Goal: Transaction & Acquisition: Purchase product/service

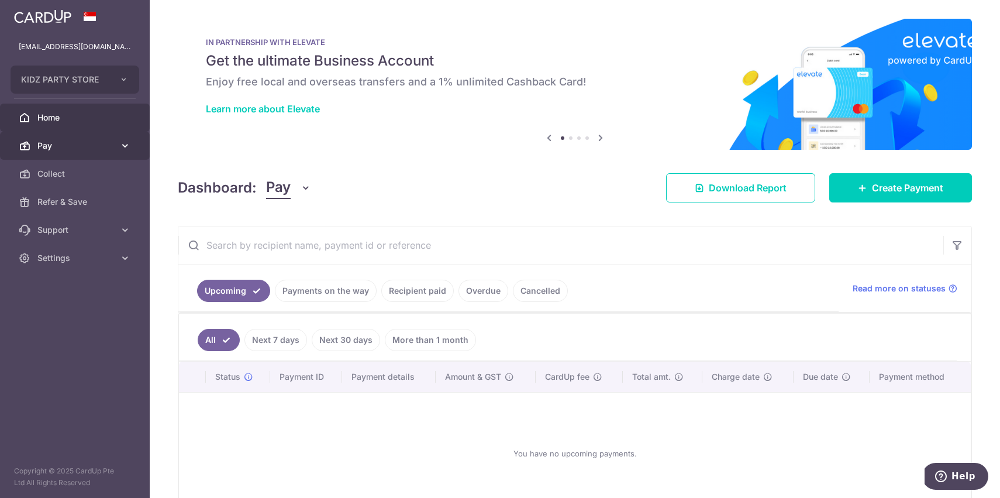
click at [43, 145] on span "Pay" at bounding box center [75, 146] width 77 height 12
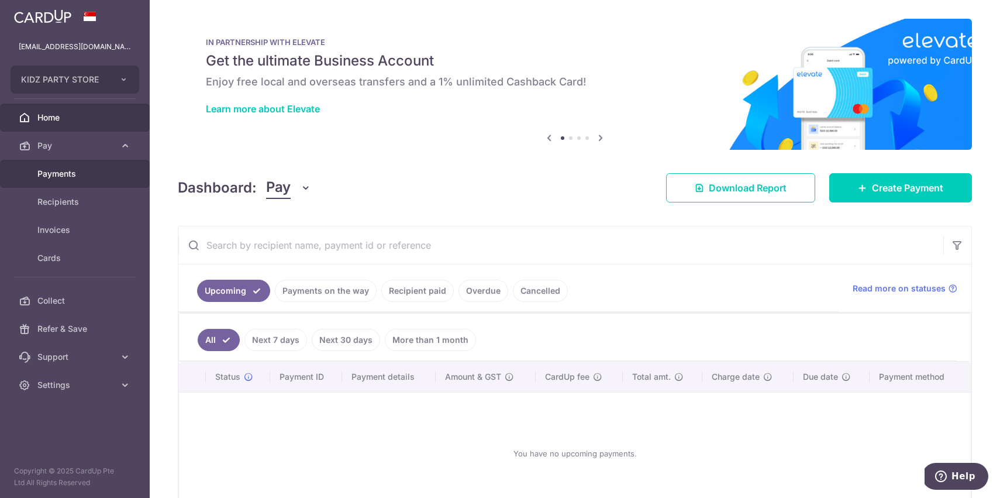
click at [47, 169] on span "Payments" at bounding box center [75, 174] width 77 height 12
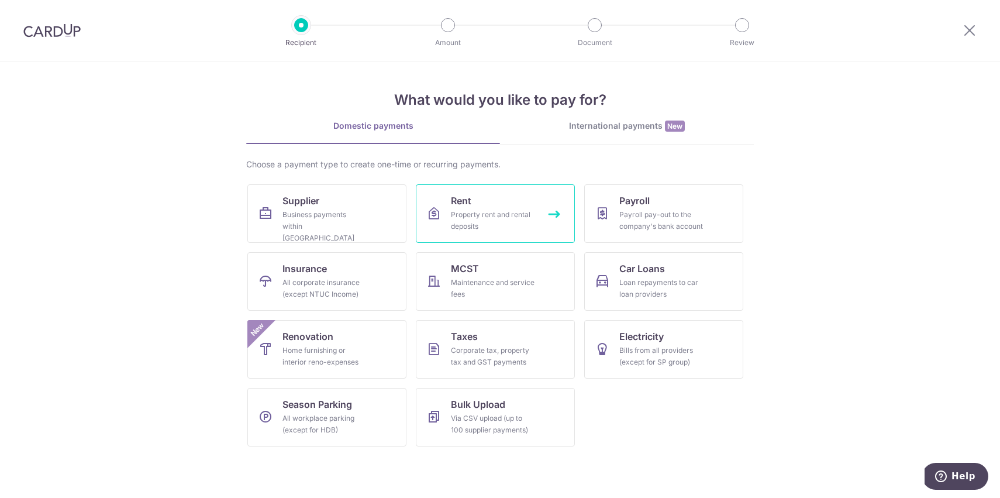
click at [481, 229] on div "Property rent and rental deposits" at bounding box center [493, 220] width 84 height 23
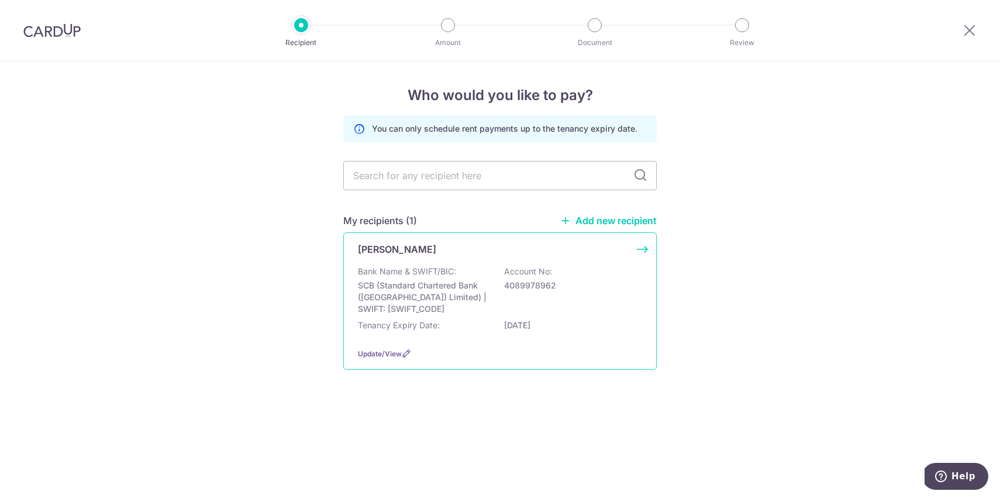
click at [490, 344] on div "[PERSON_NAME] Bank Name & SWIFT/BIC: SCB (Standard Chartered Bank (Singapore) L…" at bounding box center [500, 300] width 314 height 137
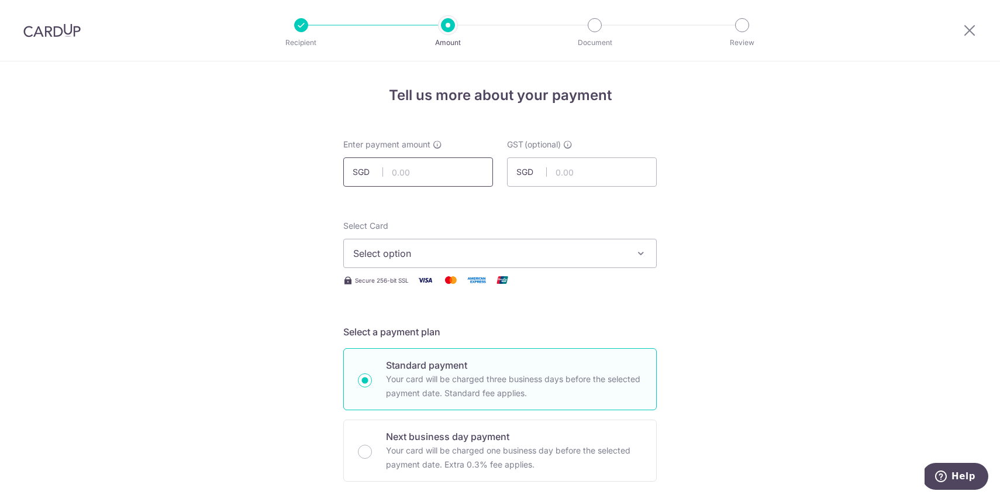
click at [407, 177] on input "text" at bounding box center [418, 171] width 150 height 29
type input "1,800.00"
click at [504, 250] on span "Select option" at bounding box center [489, 253] width 273 height 14
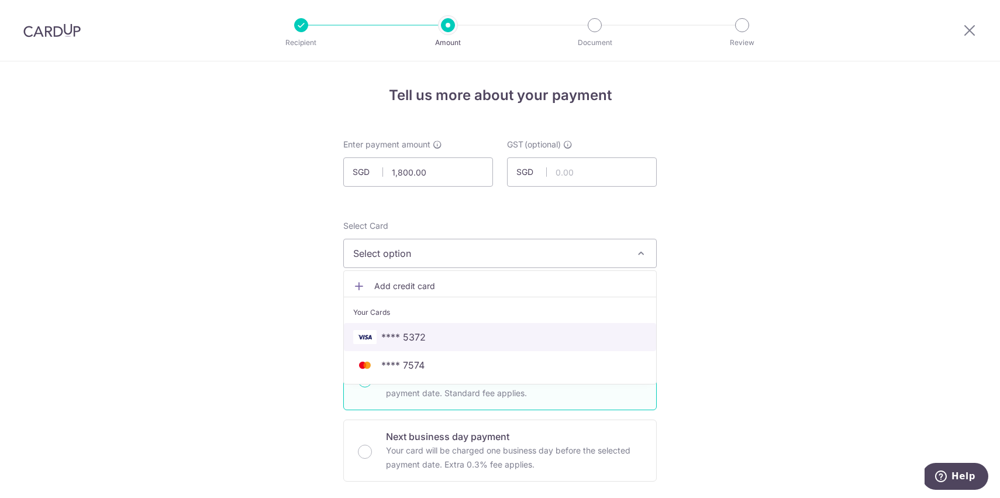
click at [426, 339] on span "**** 5372" at bounding box center [500, 337] width 294 height 14
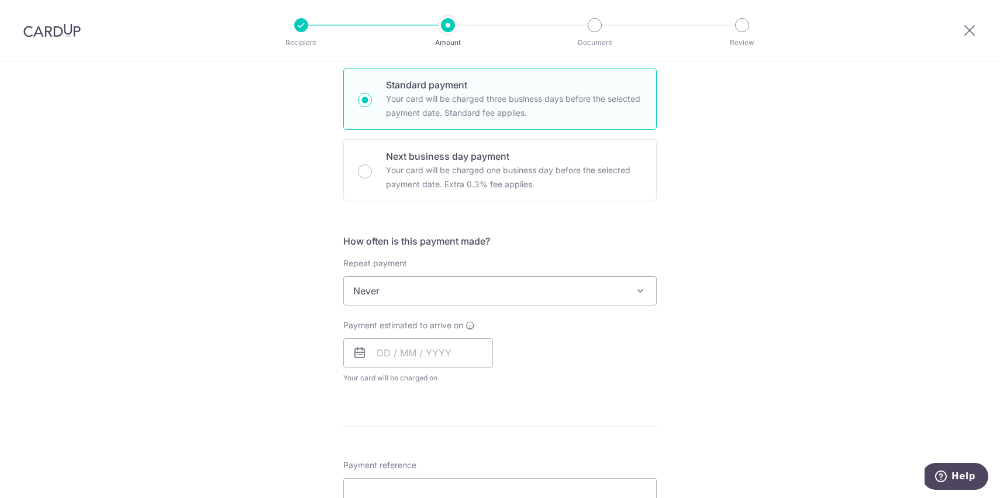
scroll to position [296, 0]
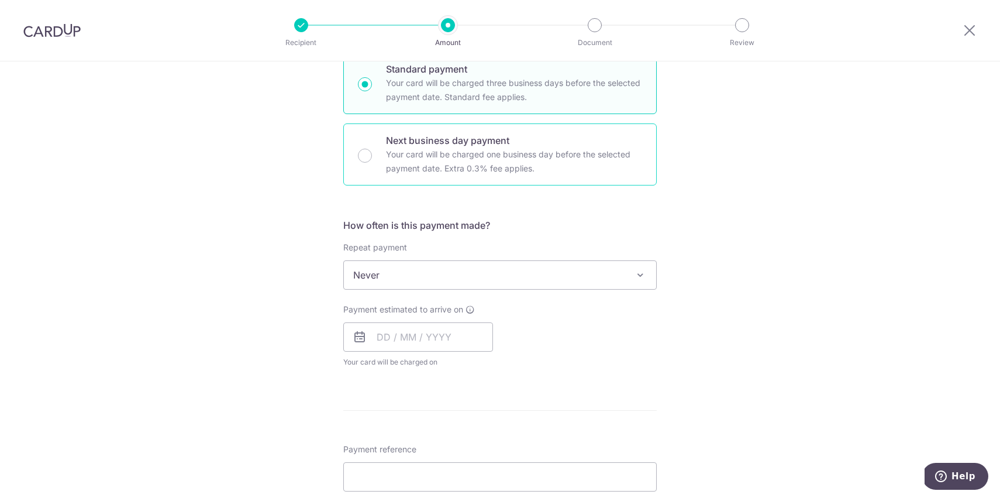
click at [371, 153] on div "Next business day payment Your card will be charged one business day before the…" at bounding box center [500, 154] width 314 height 62
radio input "false"
radio input "true"
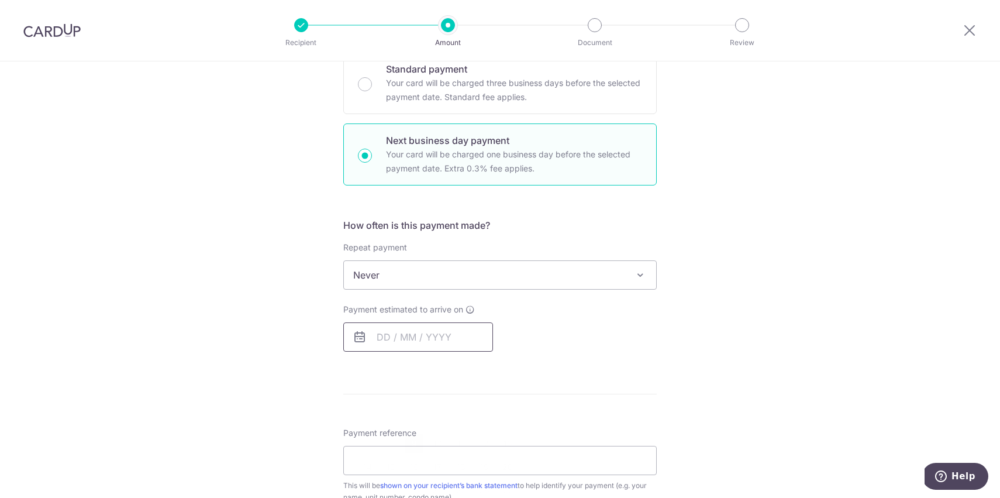
click at [425, 337] on input "text" at bounding box center [418, 336] width 150 height 29
click at [412, 436] on link "9" at bounding box center [414, 443] width 19 height 19
type input "09/09/2025"
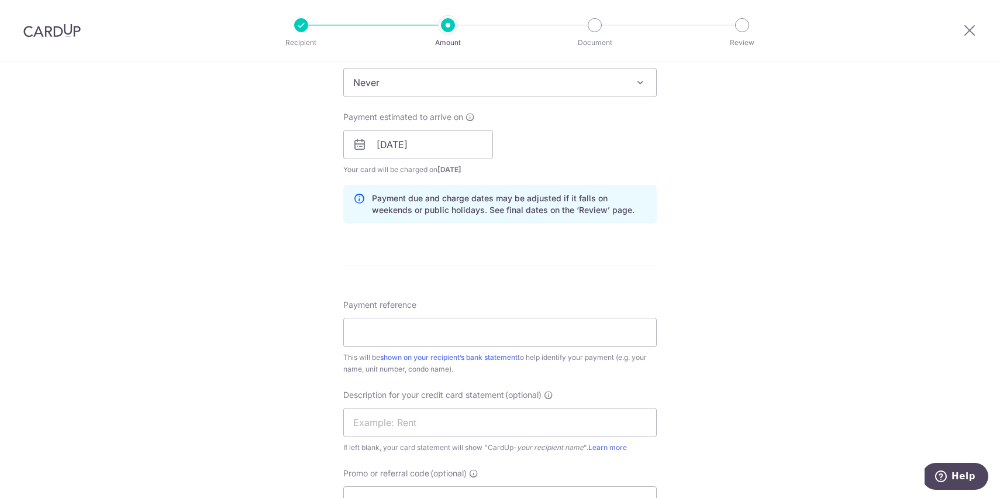
scroll to position [504, 0]
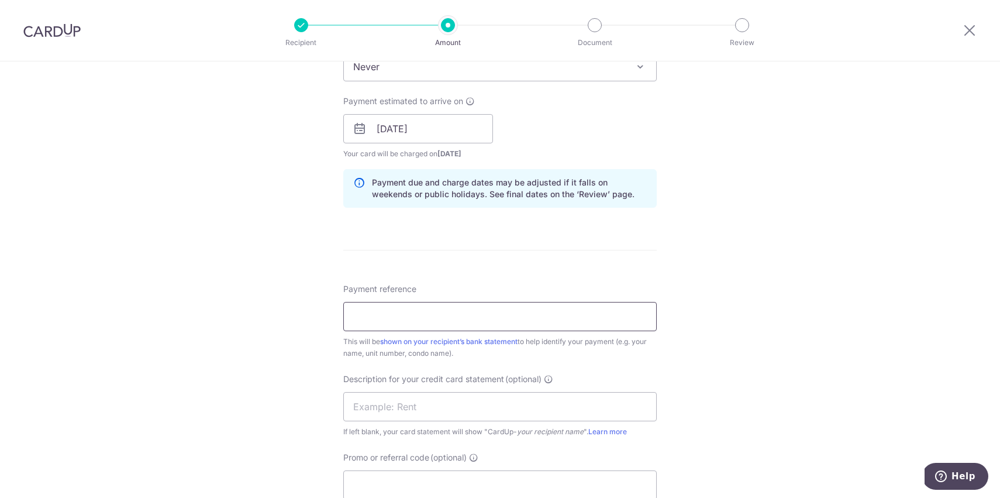
click at [439, 316] on input "Payment reference" at bounding box center [500, 316] width 314 height 29
type input "TongLee0403"
click at [754, 309] on div "Tell us more about your payment Enter payment amount SGD 1,800.00 1800.00 GST (…" at bounding box center [500, 177] width 1000 height 1241
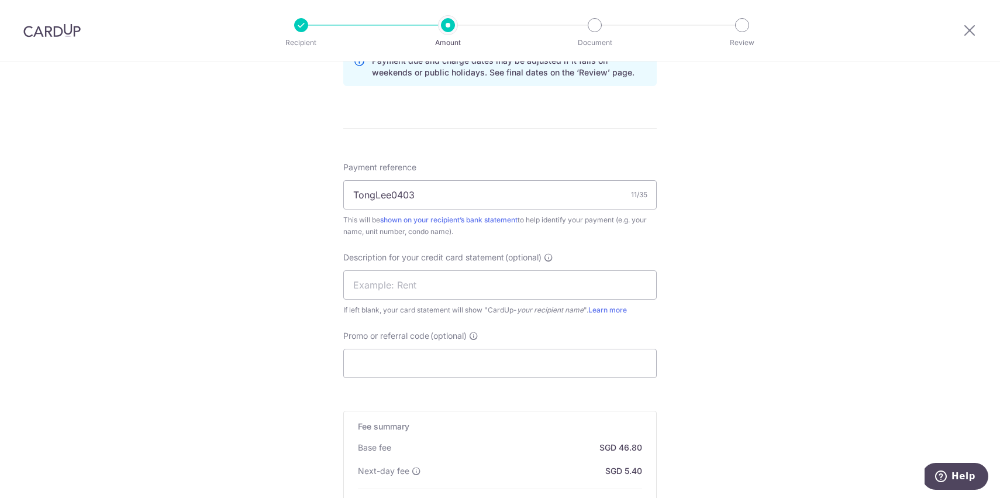
scroll to position [681, 0]
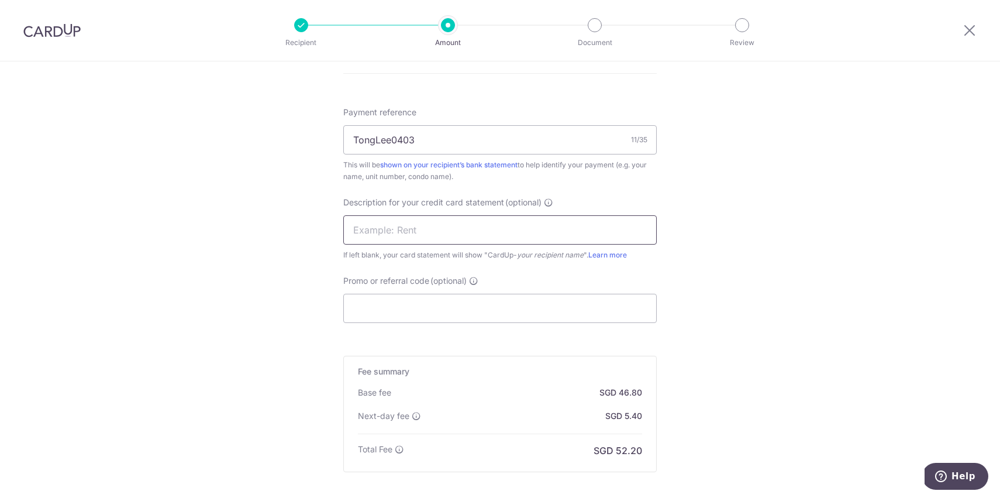
click at [451, 230] on input "text" at bounding box center [500, 229] width 314 height 29
type input "Rent"
click at [436, 313] on input "Promo or referral code (optional)" at bounding box center [500, 308] width 314 height 29
paste input "SAVERENT179"
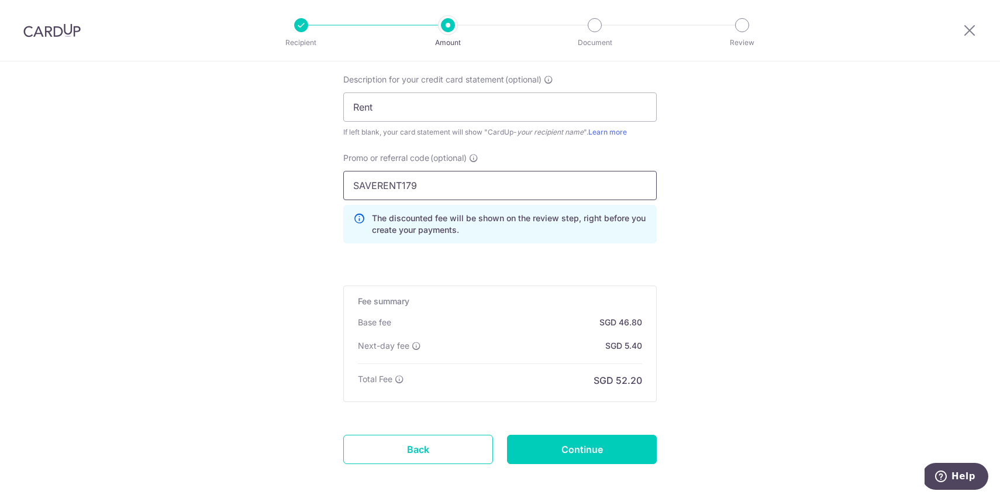
scroll to position [858, 0]
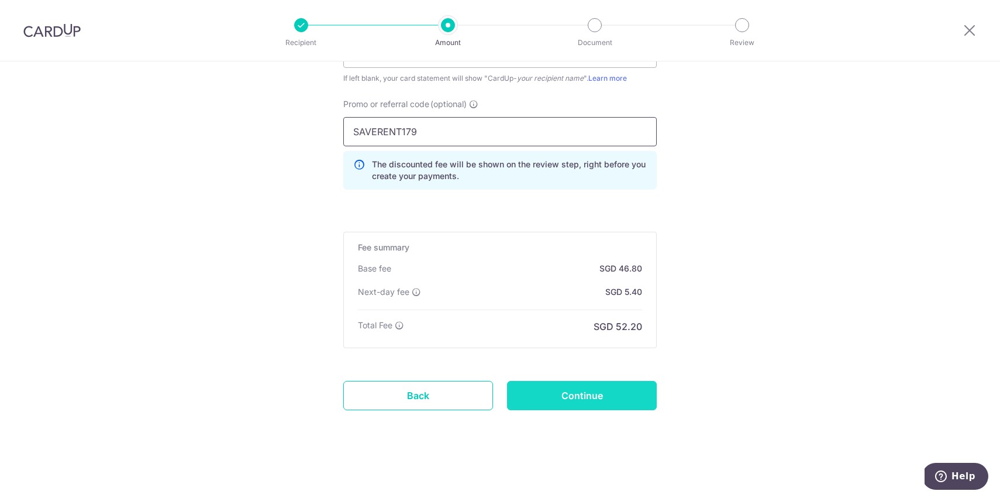
type input "SAVERENT179"
click at [593, 403] on input "Continue" at bounding box center [582, 395] width 150 height 29
type input "Create Schedule"
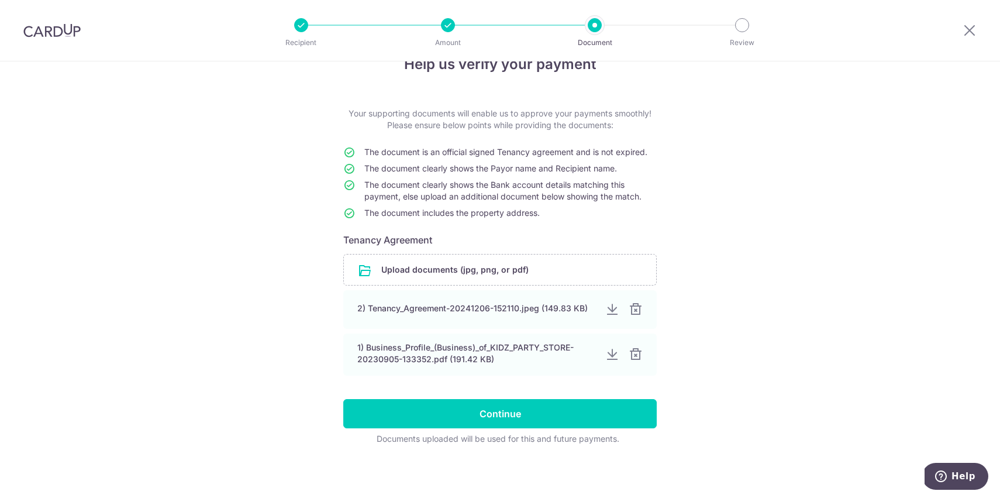
scroll to position [33, 0]
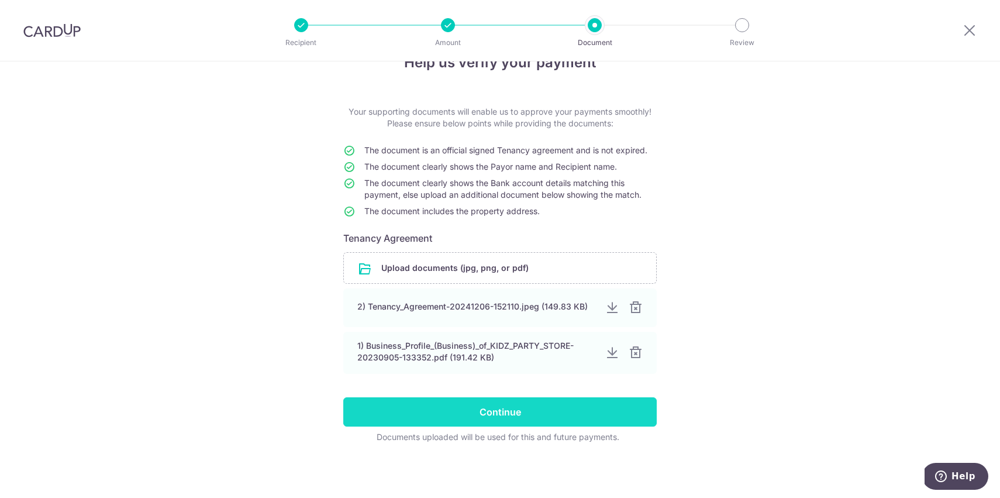
click at [529, 411] on input "Continue" at bounding box center [500, 411] width 314 height 29
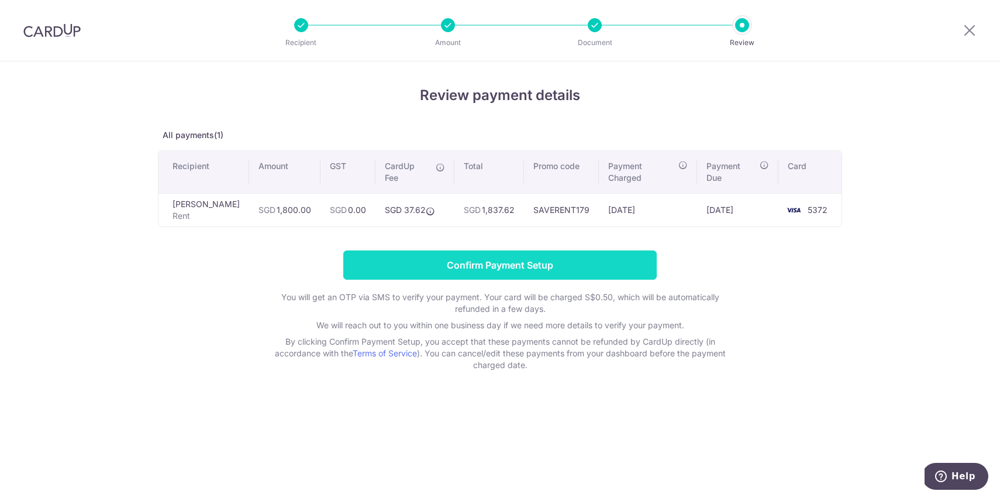
click at [511, 266] on input "Confirm Payment Setup" at bounding box center [500, 264] width 314 height 29
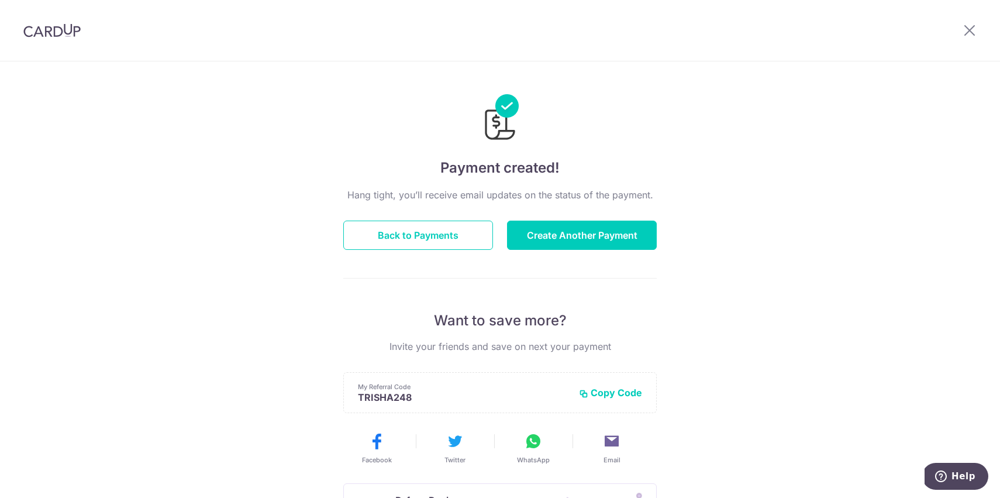
click at [961, 33] on div at bounding box center [970, 30] width 61 height 61
click at [964, 33] on icon at bounding box center [970, 30] width 14 height 15
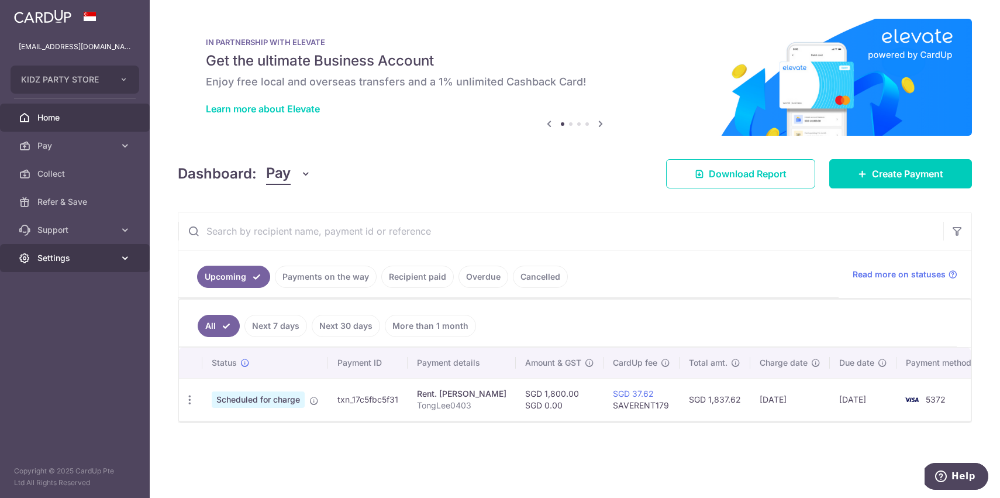
click at [47, 262] on span "Settings" at bounding box center [75, 258] width 77 height 12
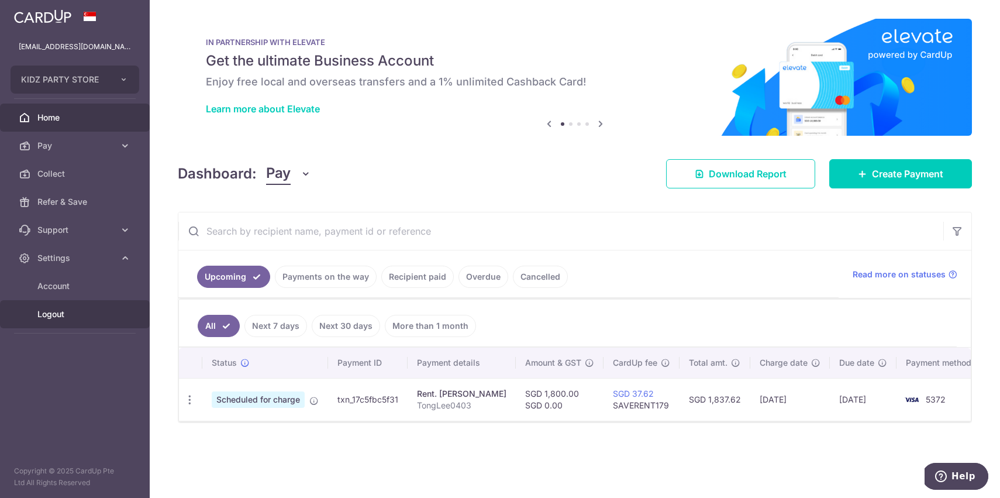
click at [64, 312] on span "Logout" at bounding box center [75, 314] width 77 height 12
